Goal: Book appointment/travel/reservation

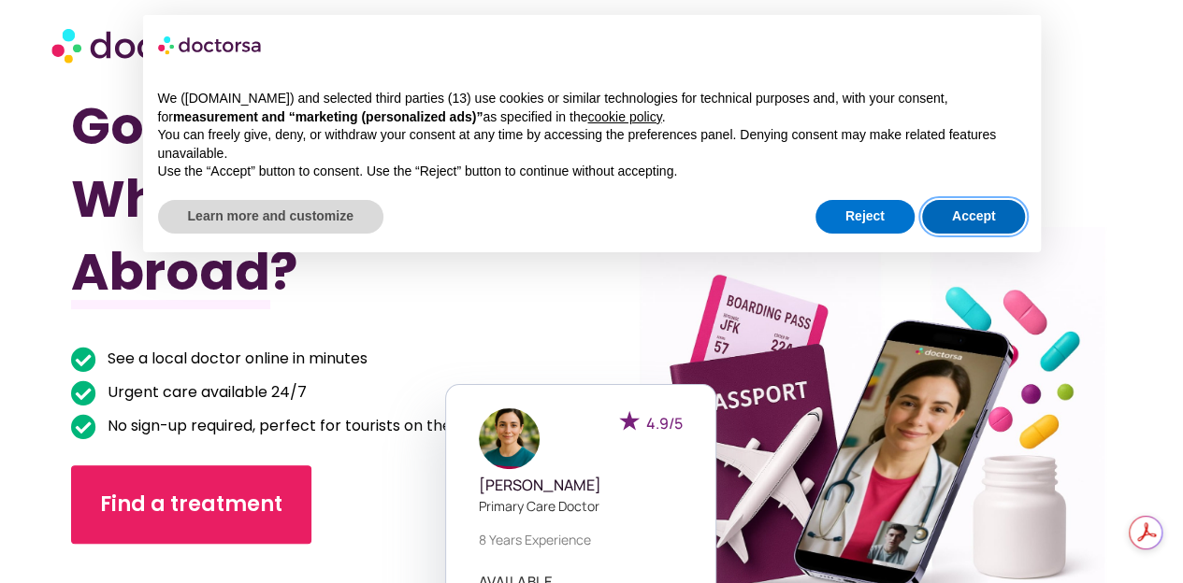
click at [983, 213] on button "Accept" at bounding box center [974, 217] width 104 height 34
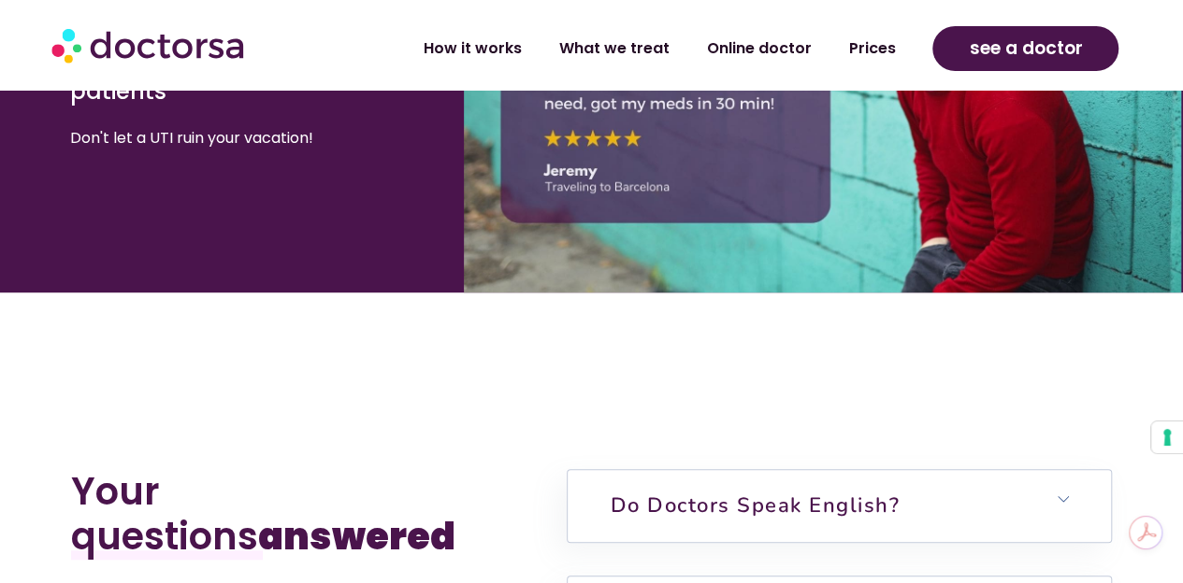
scroll to position [4208, 0]
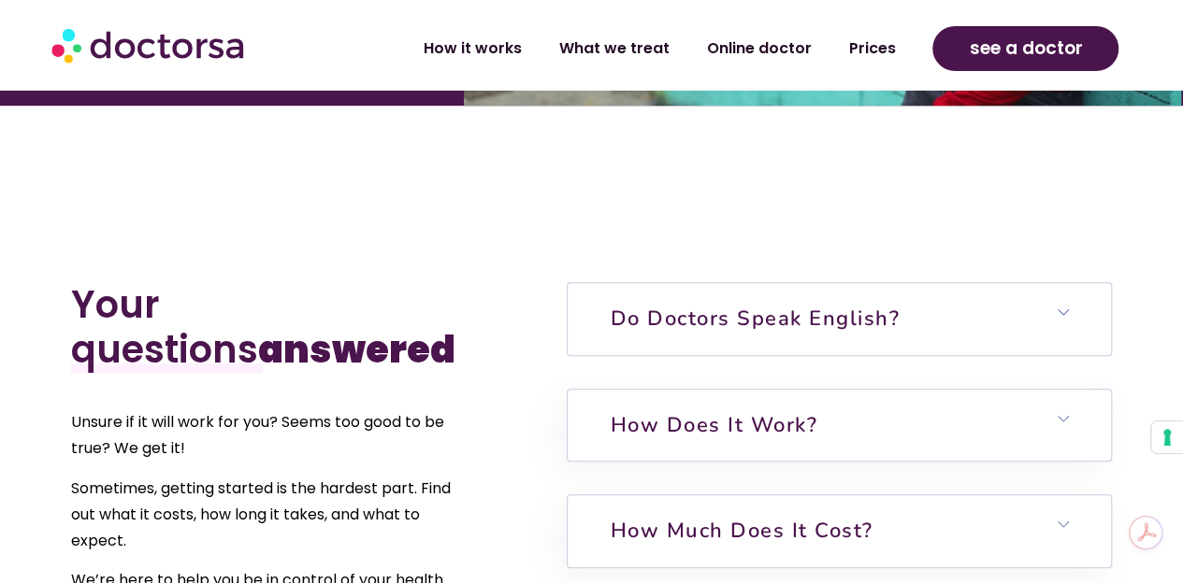
click at [974, 313] on h6 "Do doctors speak English?" at bounding box center [839, 318] width 543 height 71
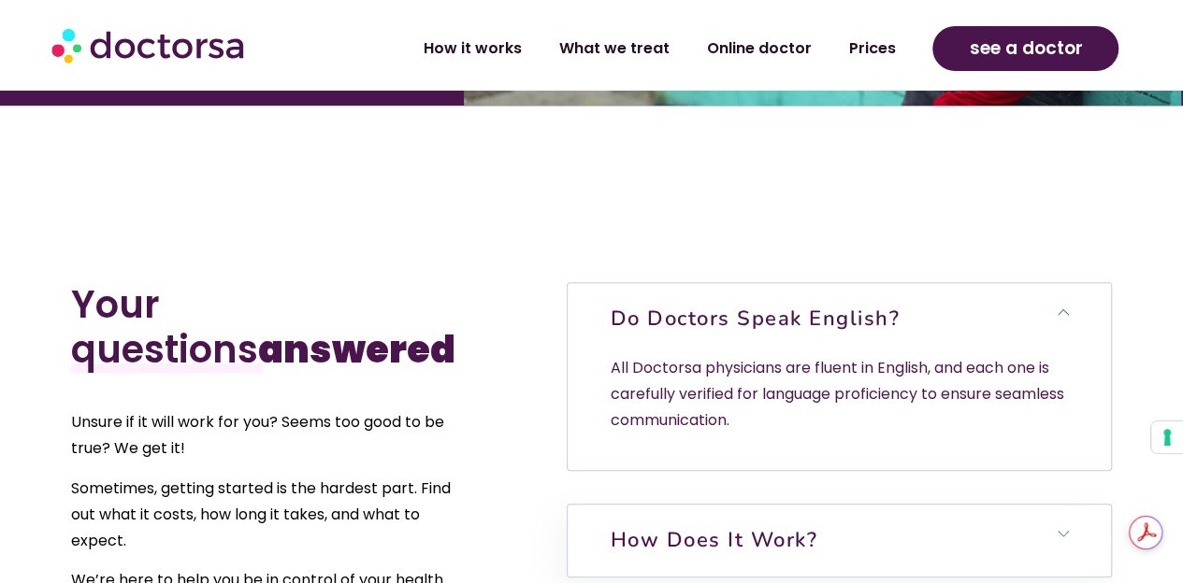
click at [974, 313] on h6 "Do doctors speak English?" at bounding box center [839, 318] width 543 height 71
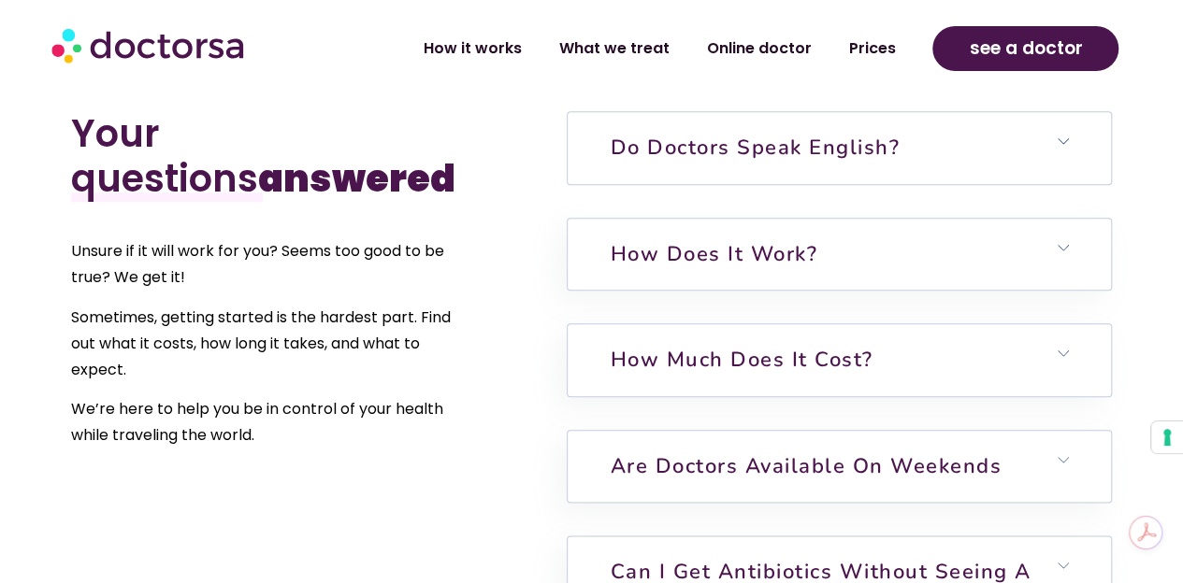
scroll to position [4395, 0]
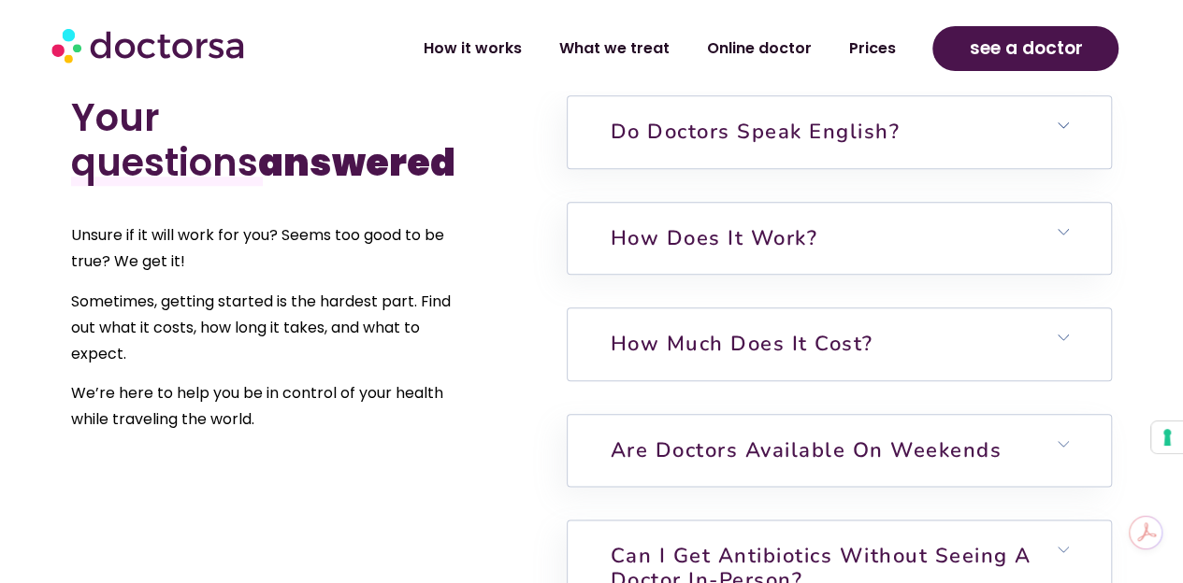
click at [855, 342] on link "How much does it cost?" at bounding box center [741, 344] width 263 height 28
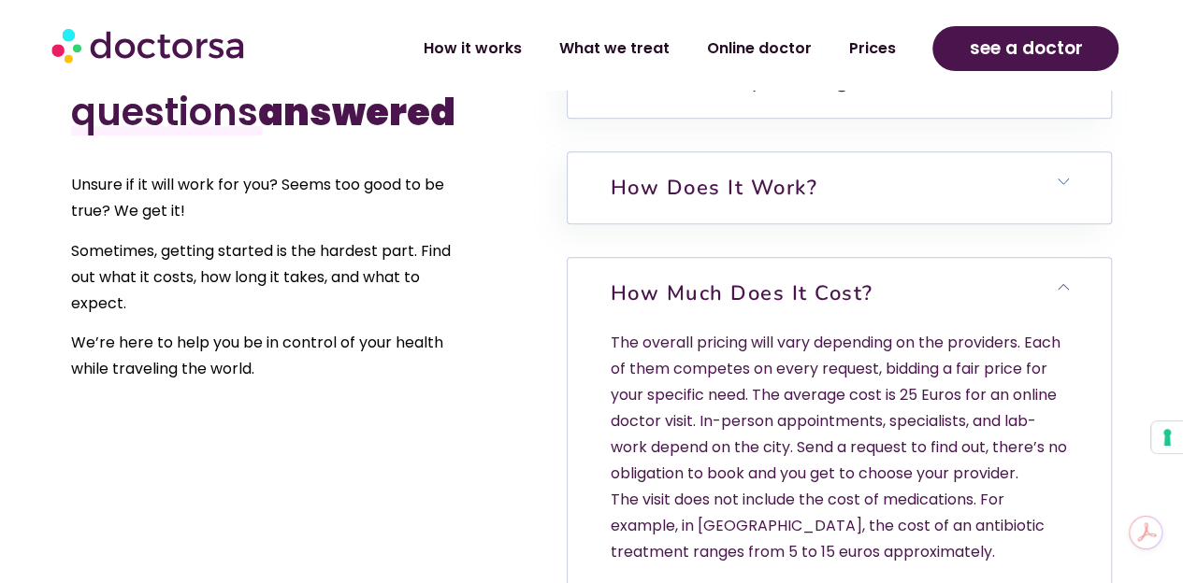
scroll to position [4488, 0]
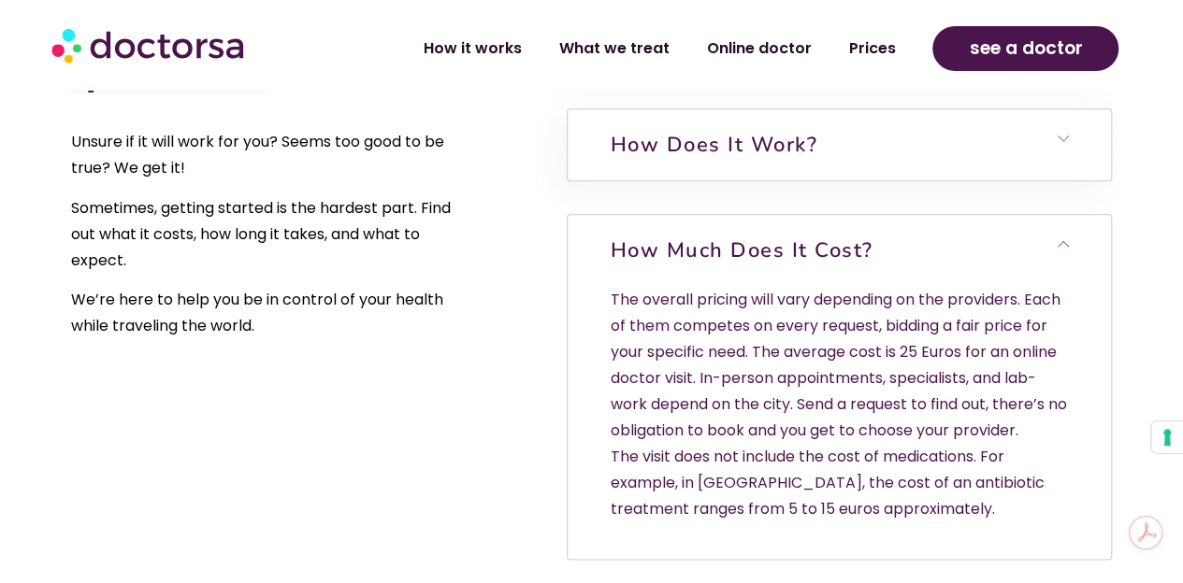
click at [866, 246] on link "How much does it cost?" at bounding box center [741, 251] width 263 height 28
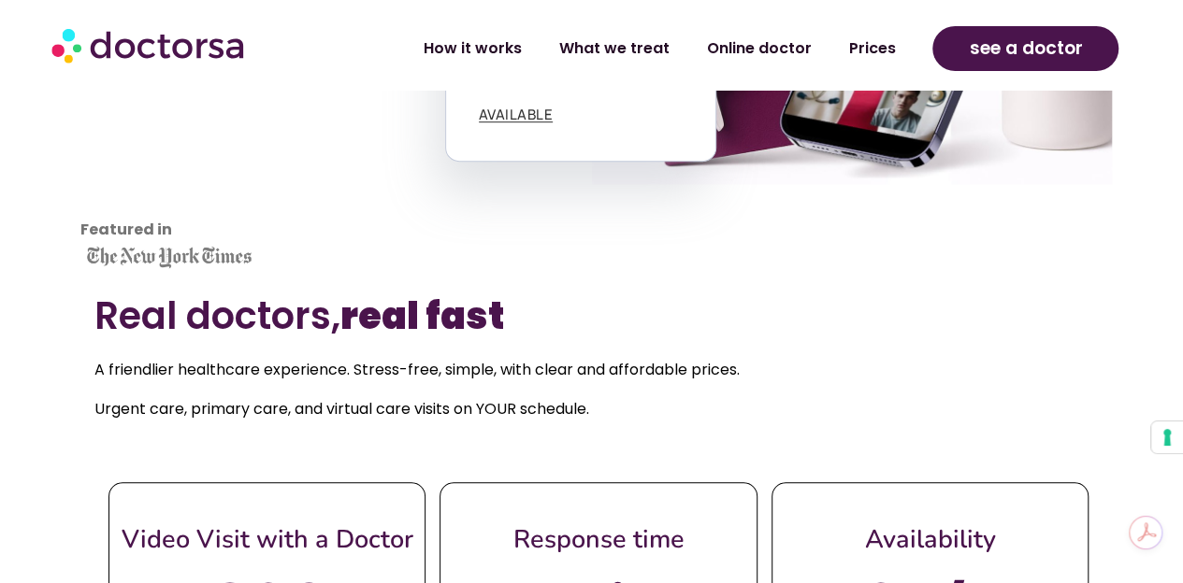
scroll to position [842, 0]
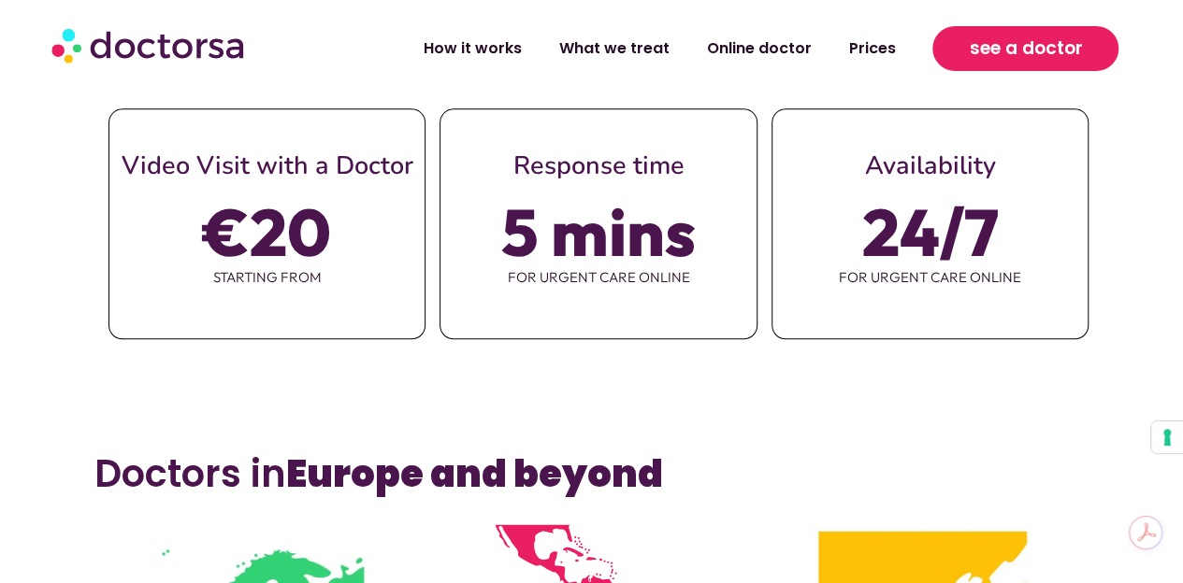
click at [1004, 59] on span "see a doctor" at bounding box center [1025, 49] width 113 height 30
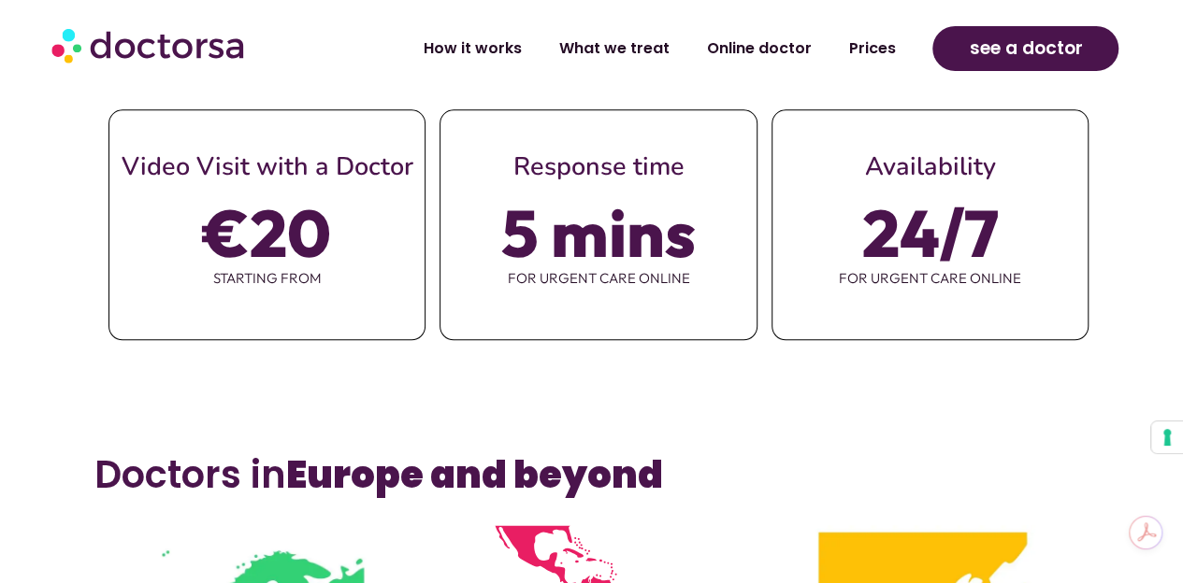
scroll to position [747, 0]
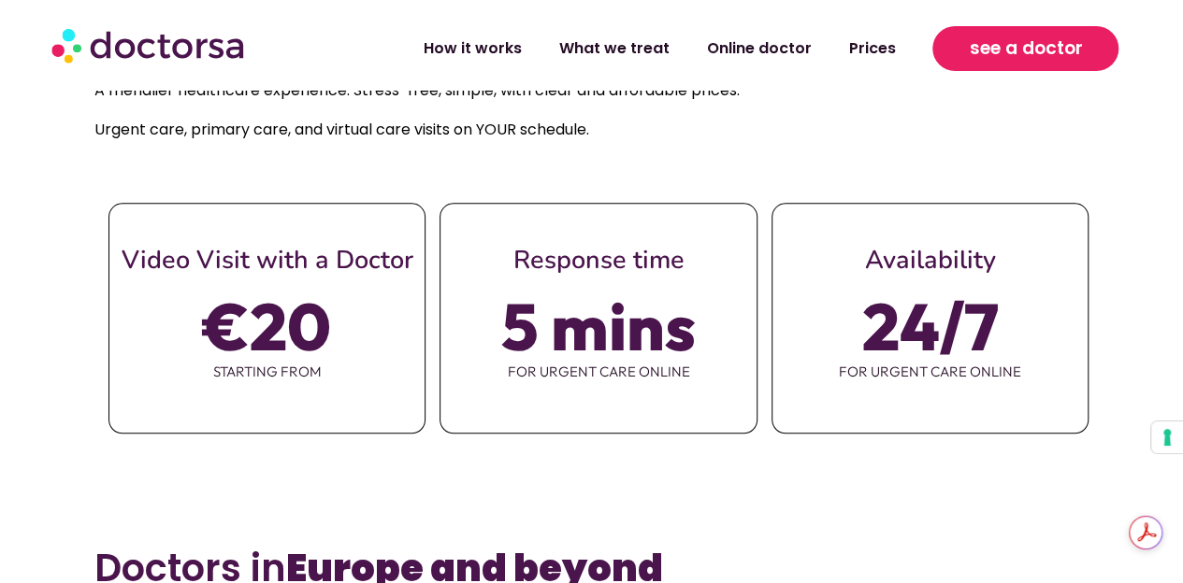
click at [1049, 44] on span "see a doctor" at bounding box center [1025, 49] width 113 height 30
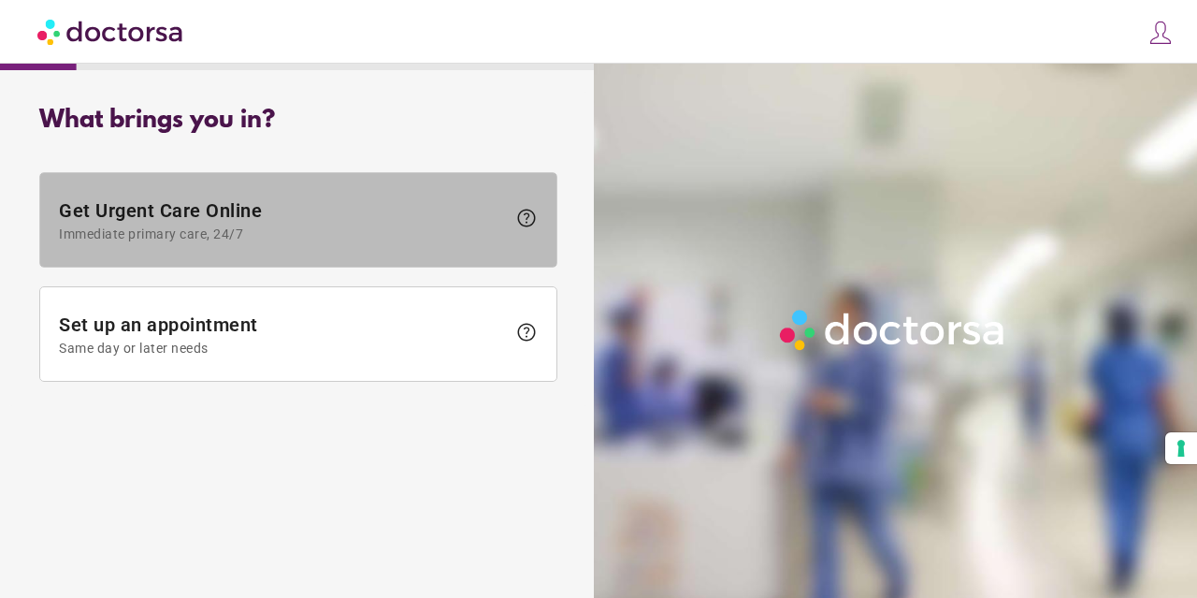
click at [307, 229] on span "Immediate primary care, 24/7" at bounding box center [282, 233] width 447 height 15
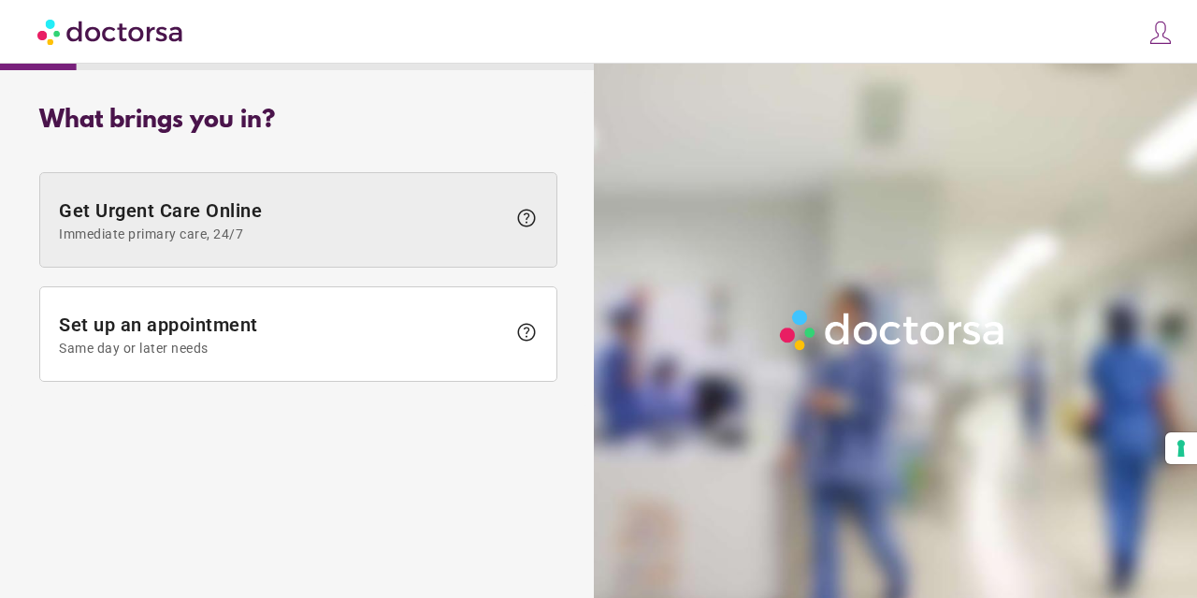
click at [355, 233] on span "Immediate primary care, 24/7" at bounding box center [282, 233] width 447 height 15
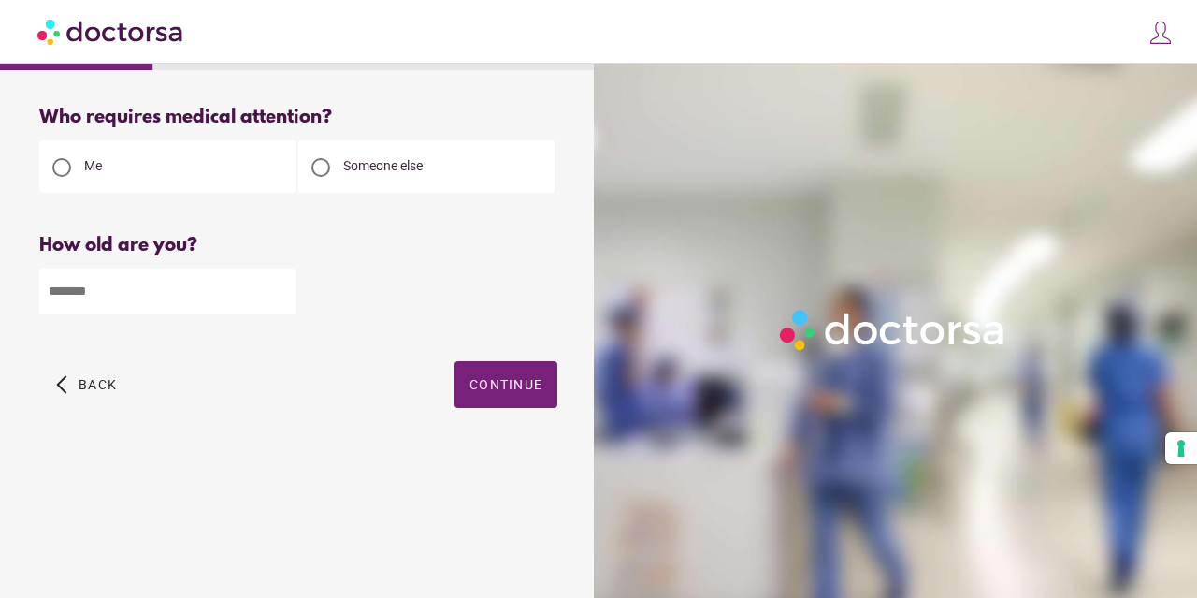
click at [148, 295] on input "number" at bounding box center [167, 291] width 256 height 46
type input "**"
click at [531, 382] on span "Continue" at bounding box center [505, 384] width 73 height 15
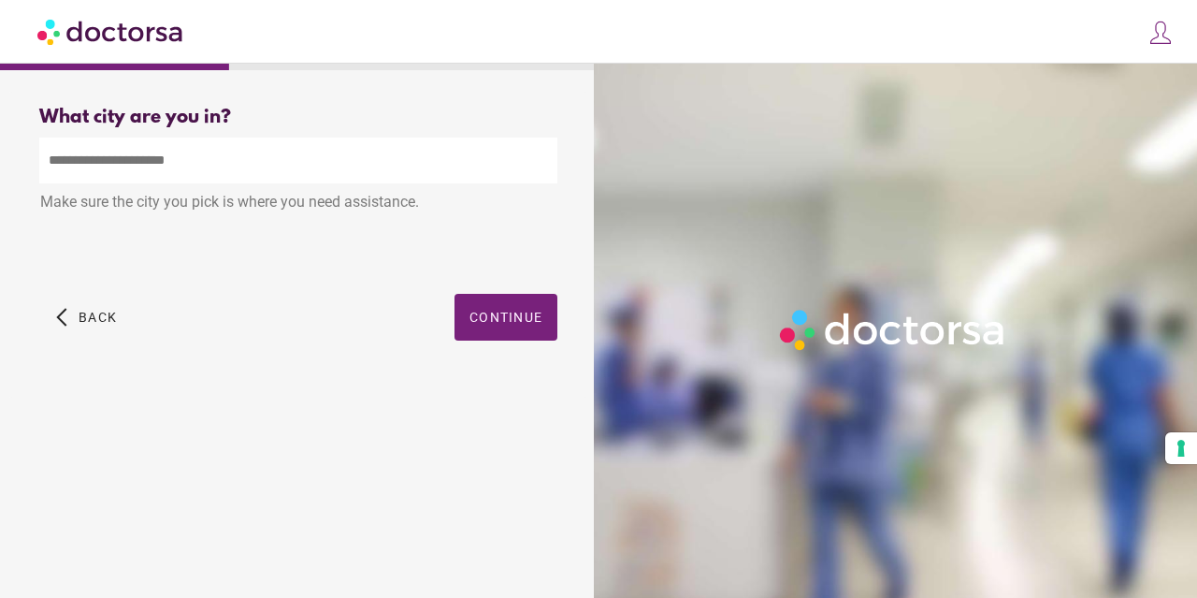
click at [224, 166] on input "text" at bounding box center [298, 160] width 518 height 46
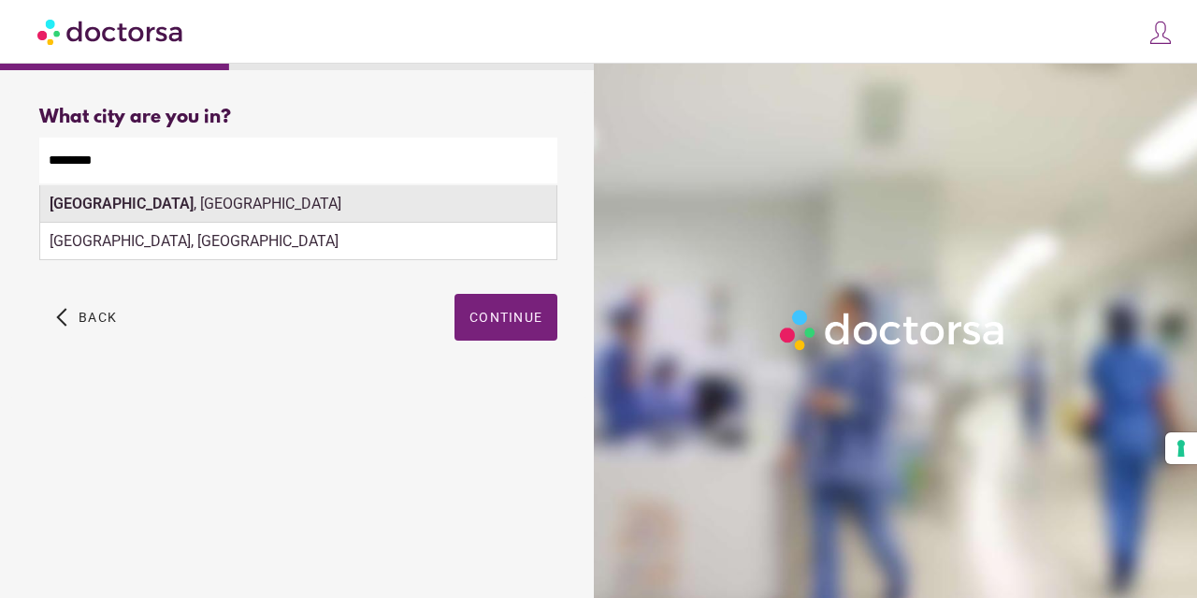
click at [158, 210] on div "Le Havre , France" at bounding box center [298, 203] width 516 height 37
type input "**********"
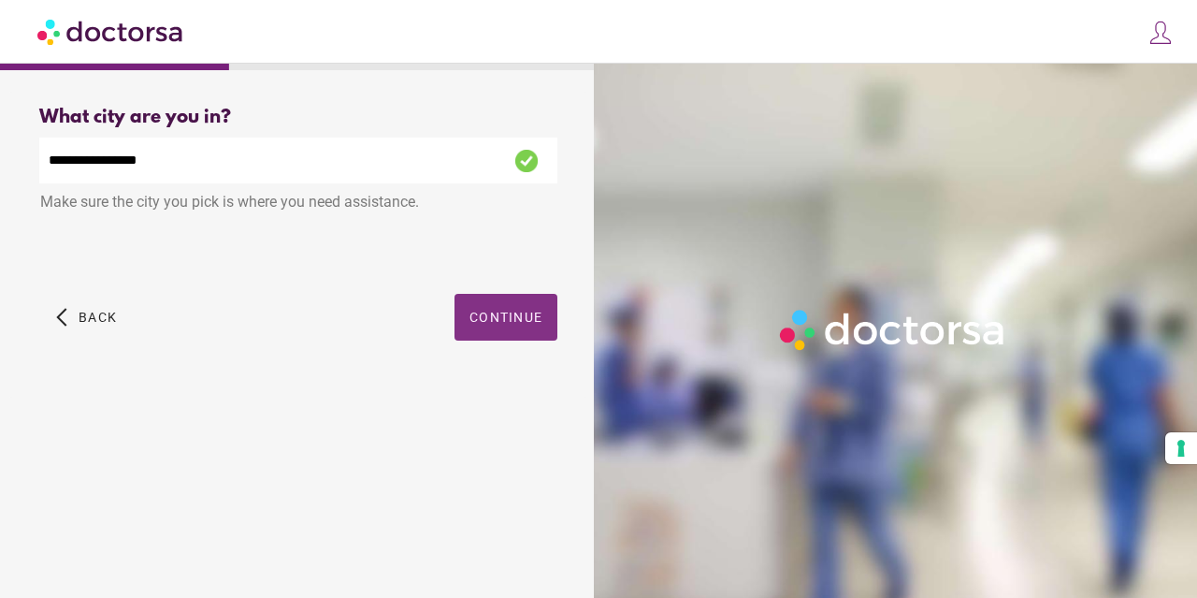
click at [473, 324] on span "Continue" at bounding box center [505, 317] width 73 height 15
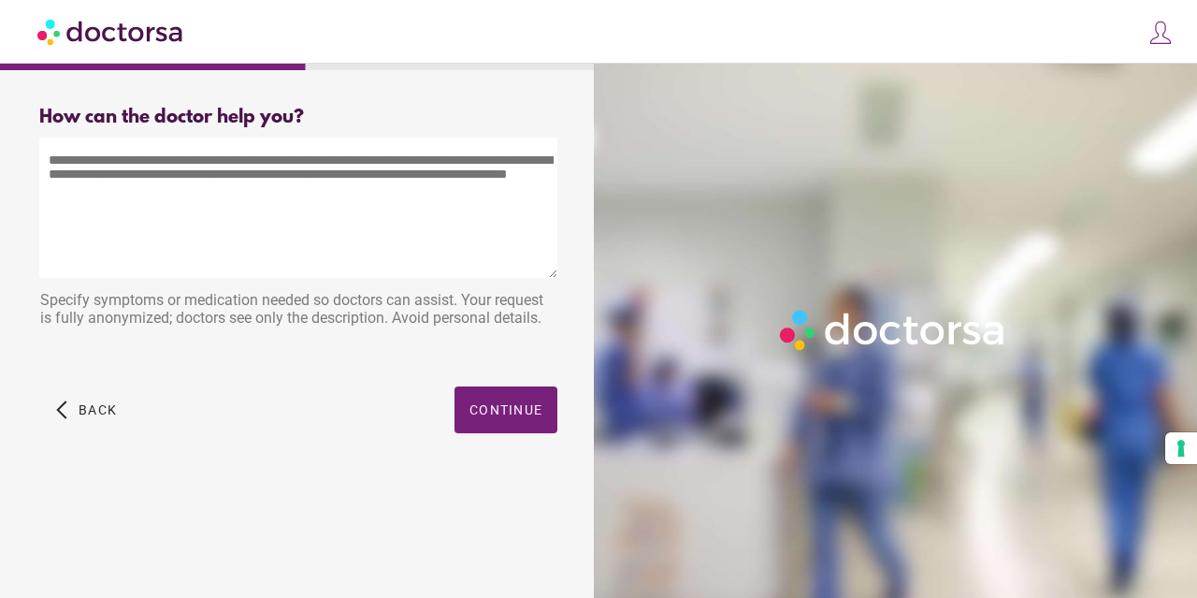
click at [254, 200] on textarea at bounding box center [298, 207] width 518 height 140
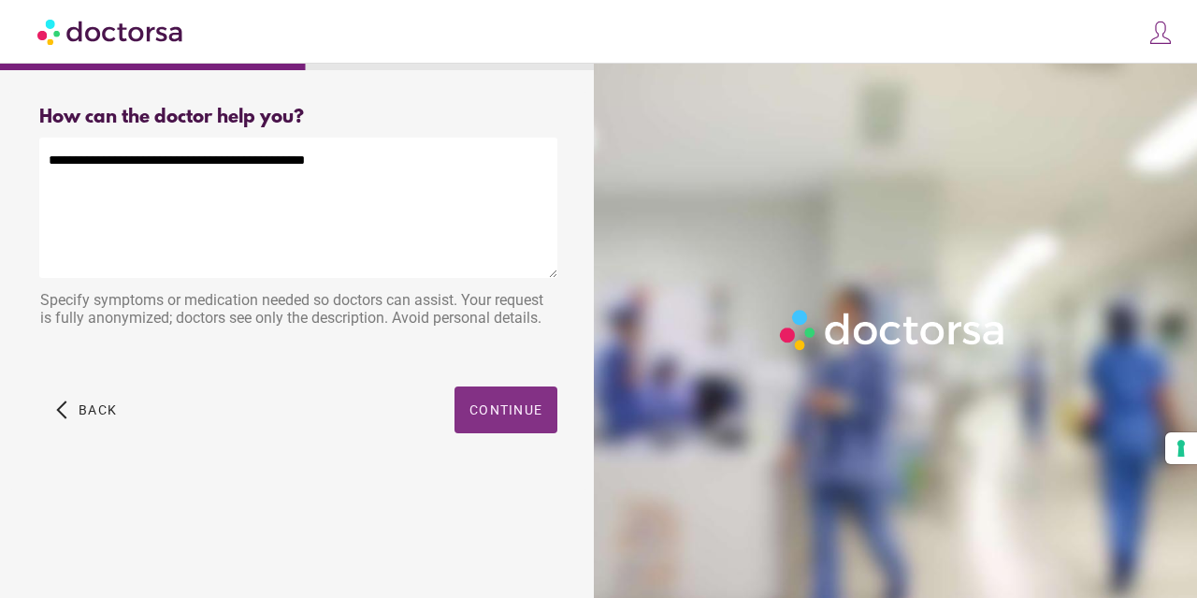
type textarea "**********"
click at [531, 405] on span "Continue" at bounding box center [505, 409] width 73 height 15
